Goal: Information Seeking & Learning: Understand process/instructions

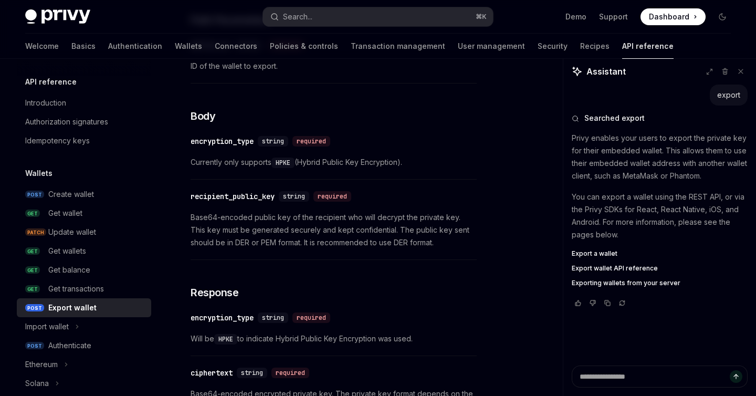
scroll to position [499, 0]
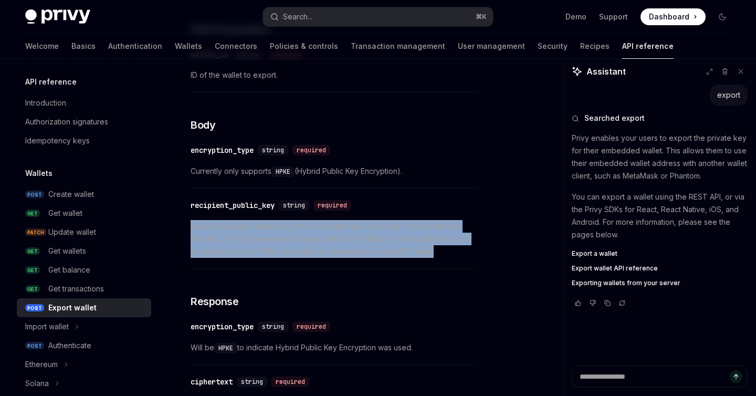
drag, startPoint x: 424, startPoint y: 253, endPoint x: 181, endPoint y: 232, distance: 243.8
click at [181, 232] on div "Wallets Export wallet OpenAI Open in ChatGPT Export a wallet’s private key. Ope…" at bounding box center [235, 125] width 487 height 1089
copy span "Base64-encoded public key of the recipient who will decrypt the private key. Th…"
click at [247, 250] on span "Base64-encoded public key of the recipient who will decrypt the private key. Th…" at bounding box center [333, 239] width 286 height 38
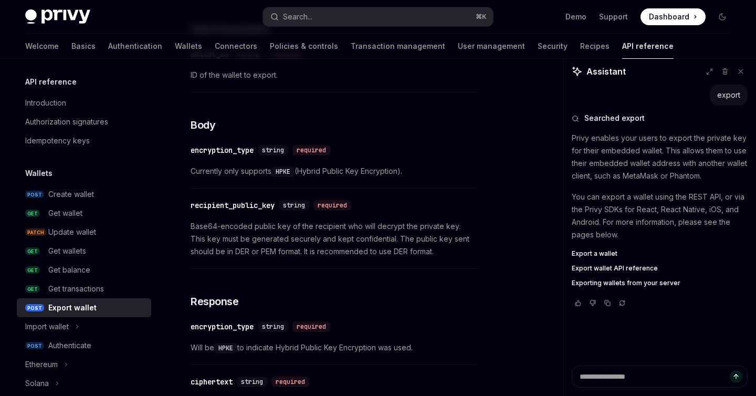
click at [247, 250] on span "Base64-encoded public key of the recipient who will decrypt the private key. Th…" at bounding box center [333, 239] width 286 height 38
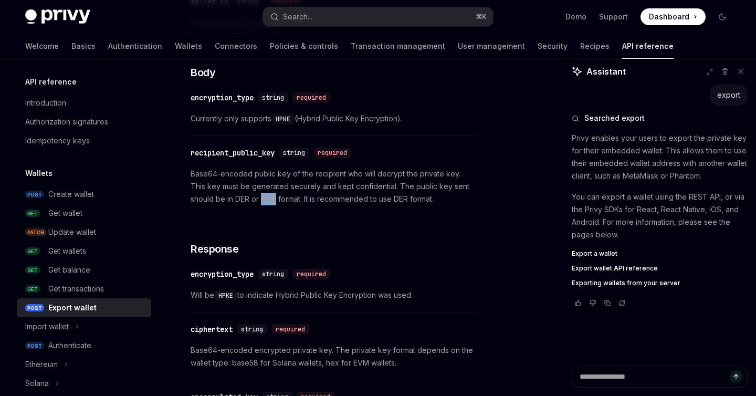
scroll to position [682, 0]
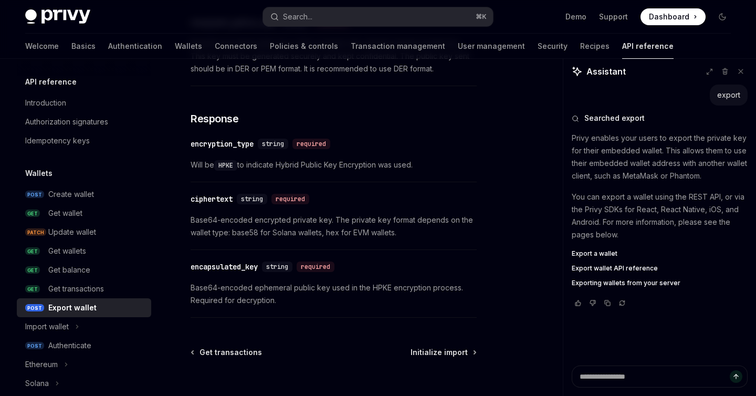
click at [246, 231] on span "Base64-encoded encrypted private key. The private key format depends on the wal…" at bounding box center [333, 226] width 286 height 25
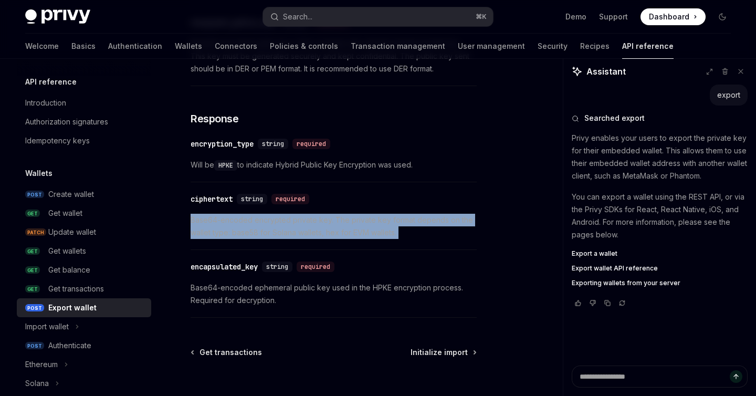
click at [246, 231] on span "Base64-encoded encrypted private key. The private key format depends on the wal…" at bounding box center [333, 226] width 286 height 25
click at [262, 231] on span "Base64-encoded encrypted private key. The private key format depends on the wal…" at bounding box center [333, 226] width 286 height 25
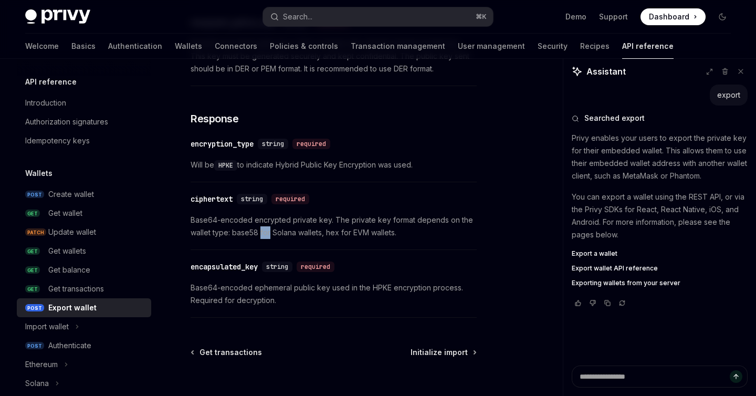
click at [262, 231] on span "Base64-encoded encrypted private key. The private key format depends on the wal…" at bounding box center [333, 226] width 286 height 25
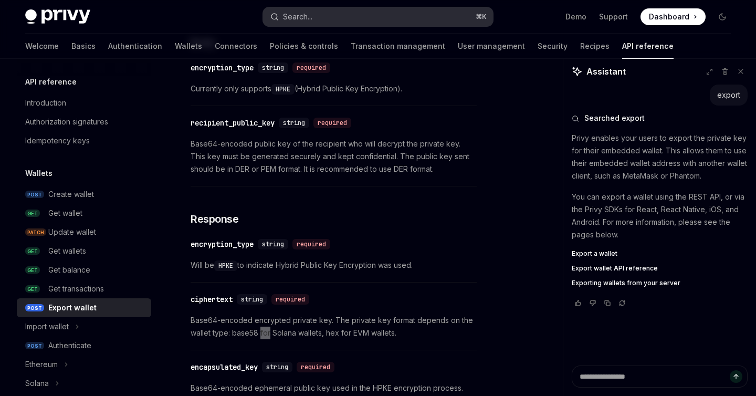
scroll to position [650, 0]
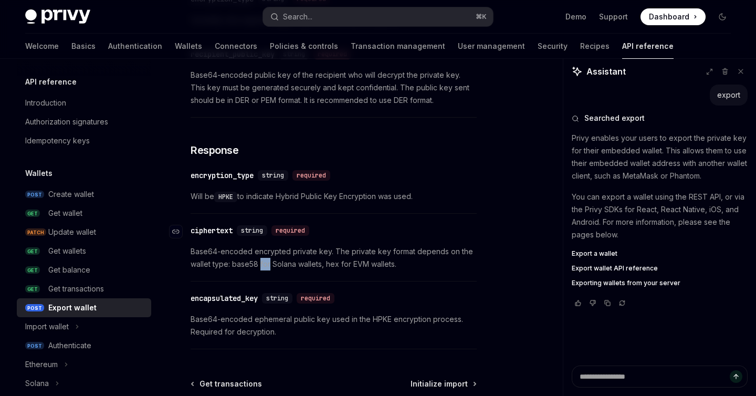
click at [199, 230] on div "ciphertext" at bounding box center [211, 230] width 42 height 10
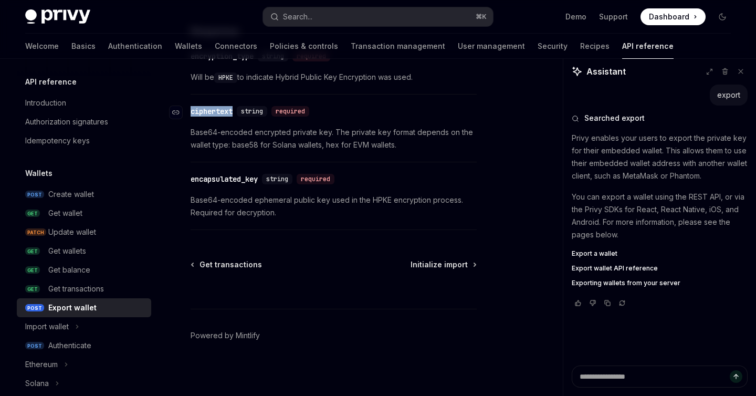
scroll to position [773, 0]
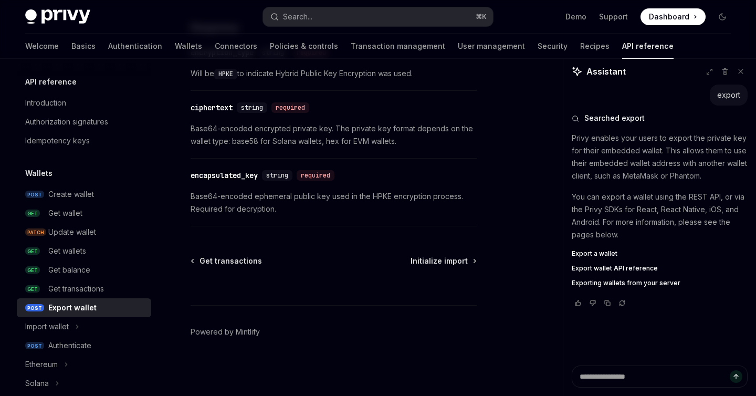
click at [246, 188] on div "​ encapsulated_key string required Base64-encoded ephemeral public key used in …" at bounding box center [333, 195] width 286 height 62
click at [285, 195] on span "Base64-encoded ephemeral public key used in the HPKE encryption process. Requir…" at bounding box center [333, 202] width 286 height 25
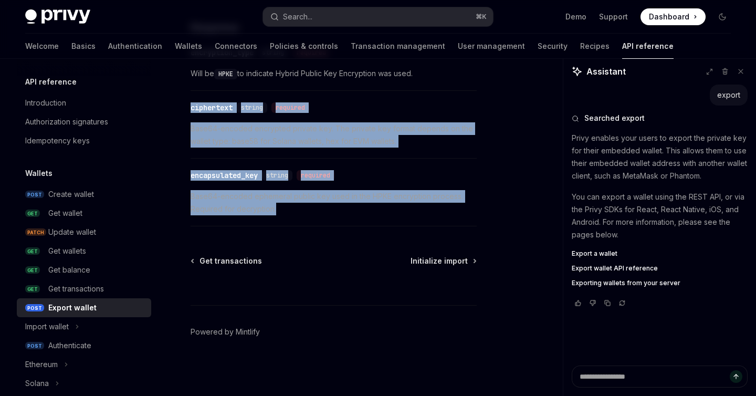
drag, startPoint x: 191, startPoint y: 106, endPoint x: 350, endPoint y: 216, distance: 193.6
copy div "ciphertext string required Base64-encoded encrypted private key. The private ke…"
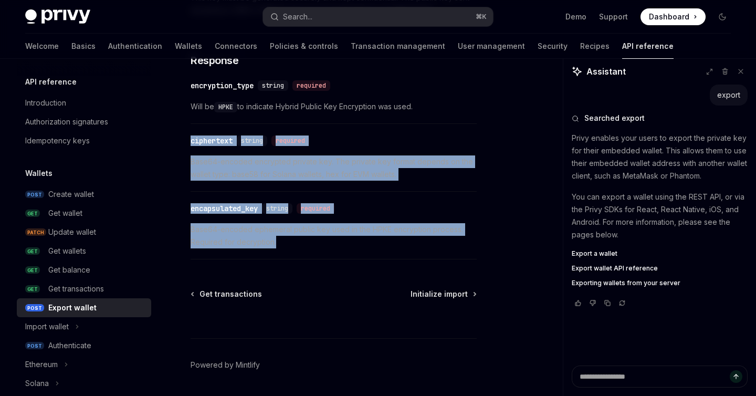
click at [336, 174] on span "Base64-encoded encrypted private key. The private key format depends on the wal…" at bounding box center [333, 167] width 286 height 25
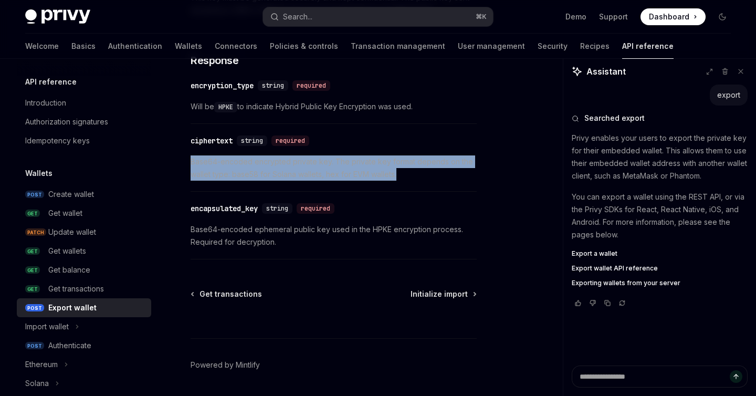
drag, startPoint x: 190, startPoint y: 162, endPoint x: 422, endPoint y: 174, distance: 232.2
click at [422, 174] on span "Base64-encoded encrypted private key. The private key format depends on the wal…" at bounding box center [333, 167] width 286 height 25
copy span "Base64-encoded encrypted private key. The private key format depends on the wal…"
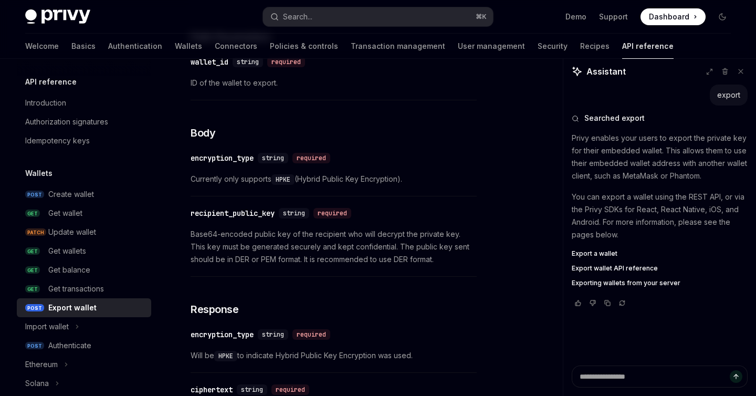
scroll to position [490, 0]
